Goal: Task Accomplishment & Management: Manage account settings

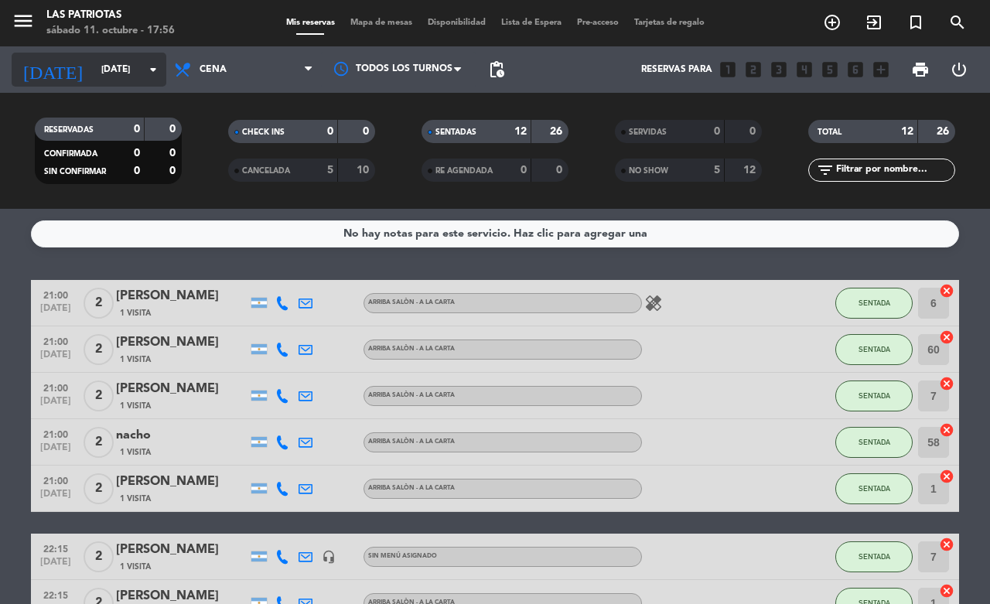
click at [105, 67] on input "[DATE]" at bounding box center [155, 69] width 123 height 26
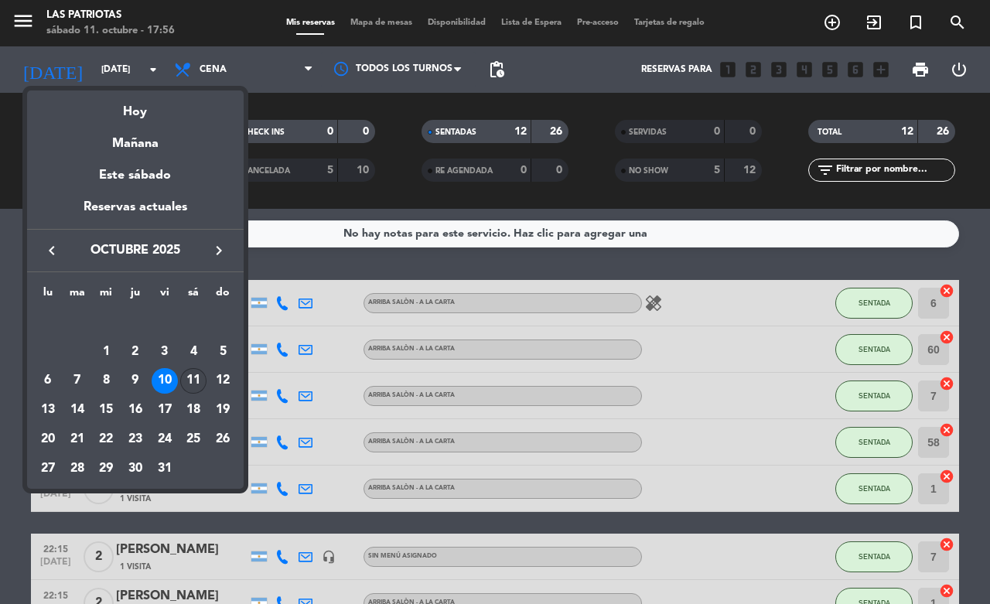
click at [190, 377] on div "11" at bounding box center [193, 381] width 26 height 26
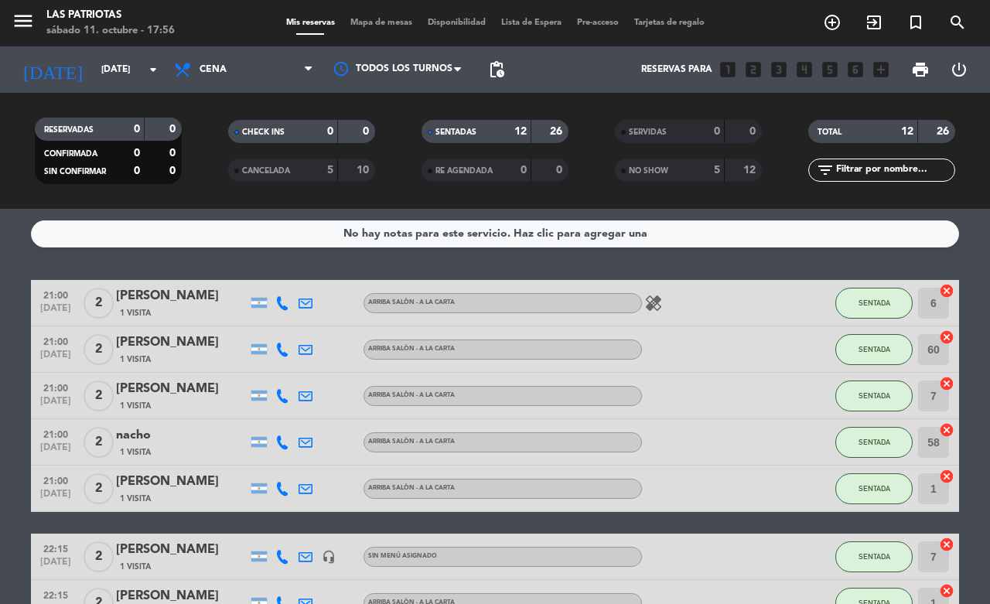
type input "[DATE]"
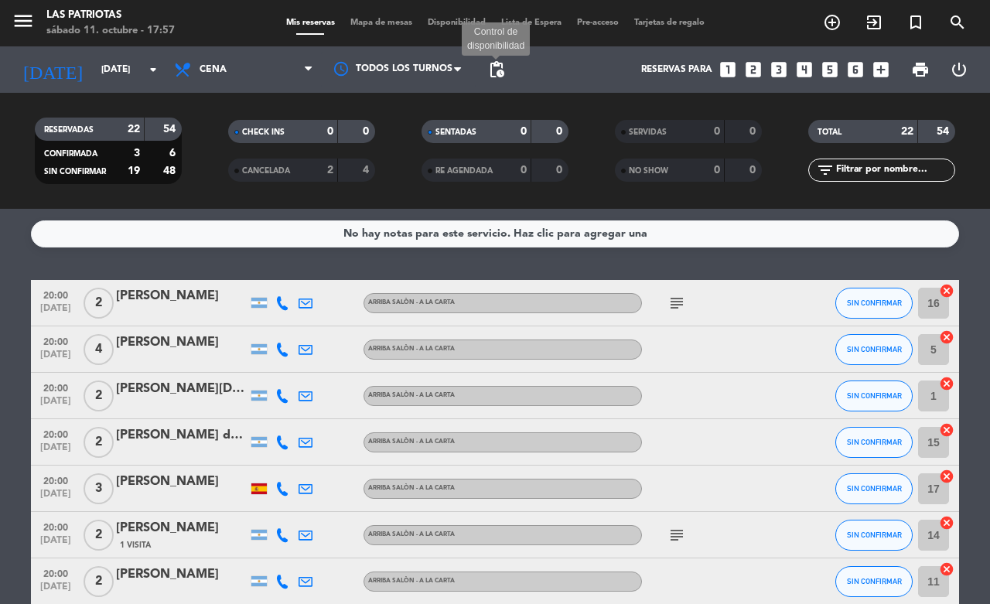
click at [495, 70] on span "pending_actions" at bounding box center [496, 69] width 19 height 19
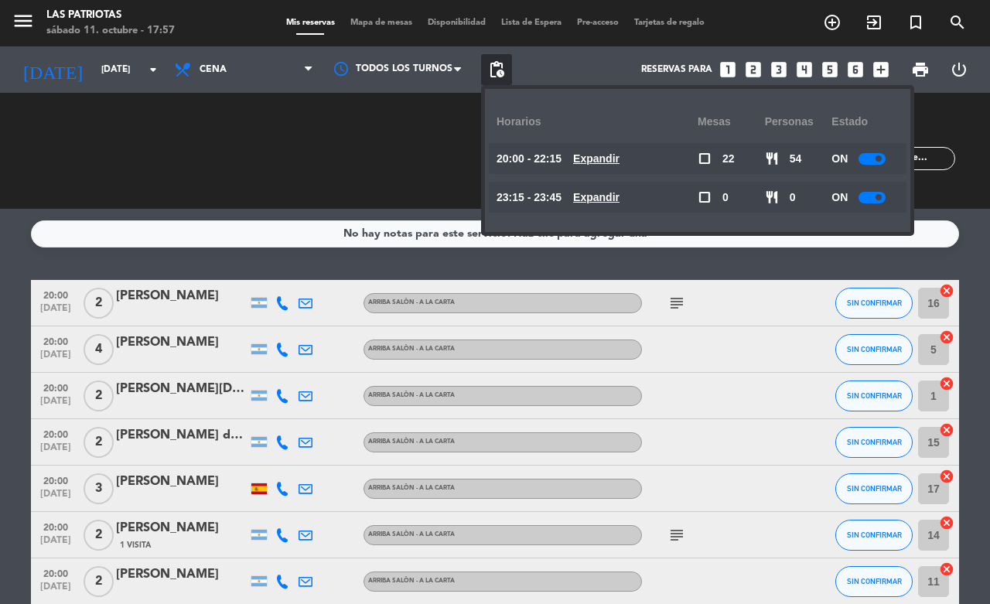
click at [874, 195] on div at bounding box center [872, 198] width 27 height 12
click at [878, 159] on span at bounding box center [879, 158] width 6 height 6
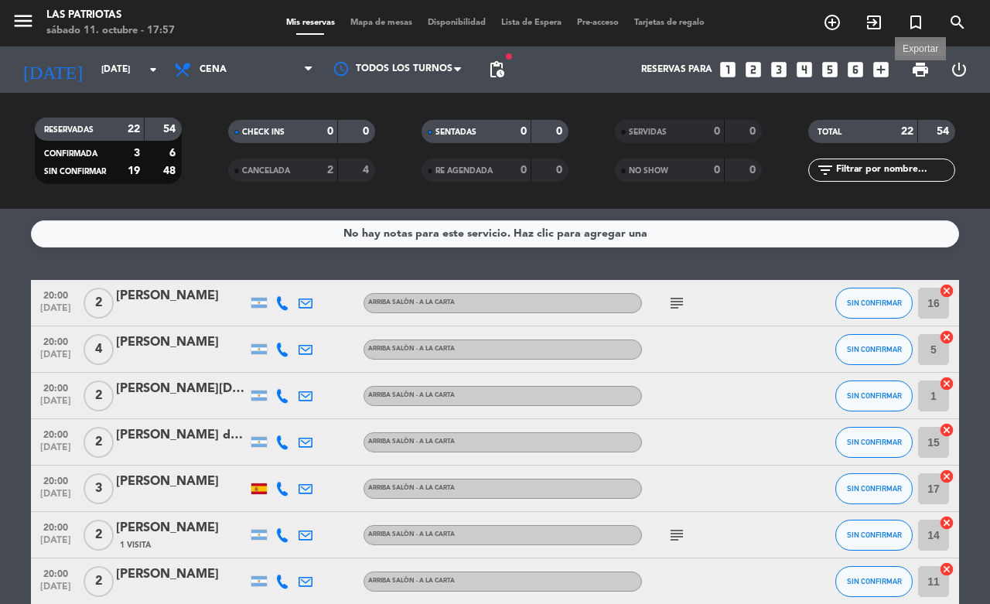
click at [918, 66] on span "print" at bounding box center [920, 69] width 19 height 19
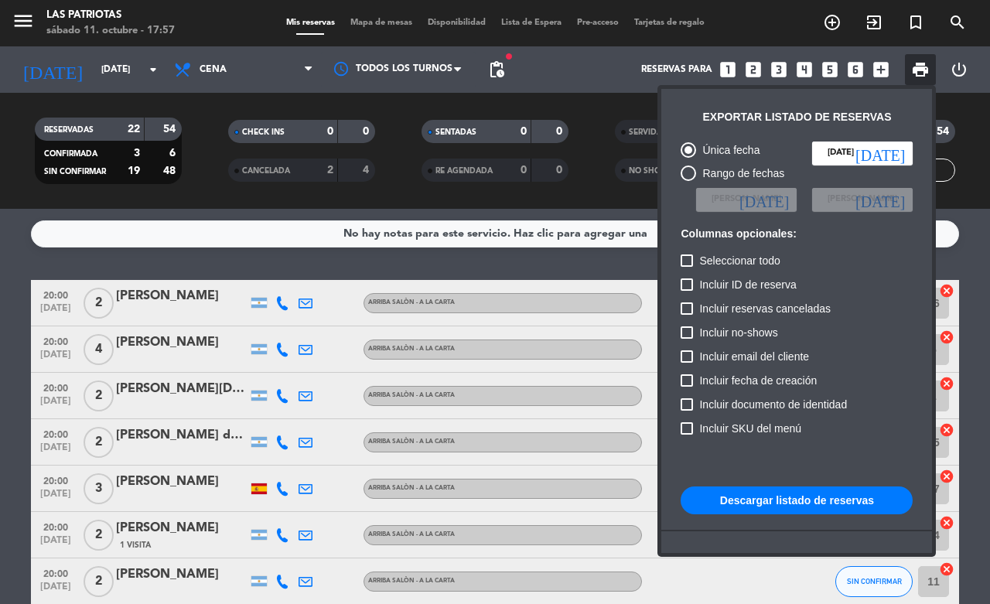
click at [801, 495] on button "Descargar listado de reservas" at bounding box center [797, 501] width 232 height 28
click at [772, 504] on button "Descargar listado de reservas" at bounding box center [797, 501] width 232 height 28
click at [729, 496] on button "Descargar listado de reservas" at bounding box center [797, 501] width 232 height 28
click at [917, 64] on span "print" at bounding box center [920, 69] width 19 height 19
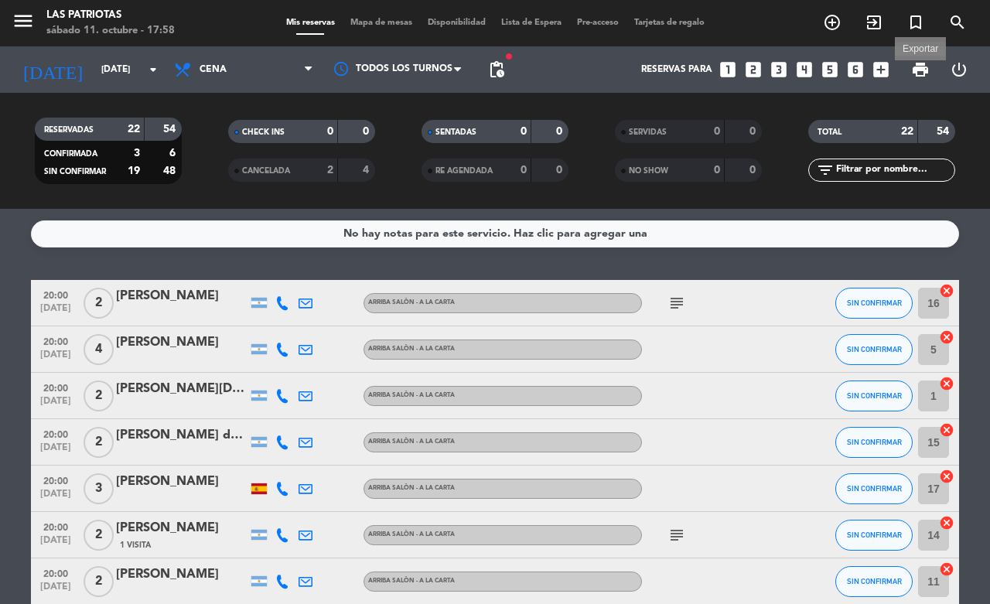
click at [919, 70] on span "print" at bounding box center [920, 69] width 19 height 19
